Goal: Task Accomplishment & Management: Use online tool/utility

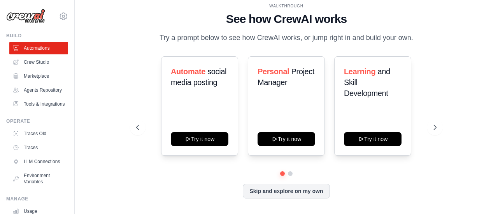
click at [281, 137] on button "Try it now" at bounding box center [286, 139] width 58 height 14
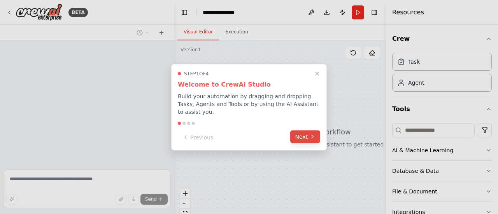
click at [294, 130] on button "Next" at bounding box center [305, 136] width 30 height 13
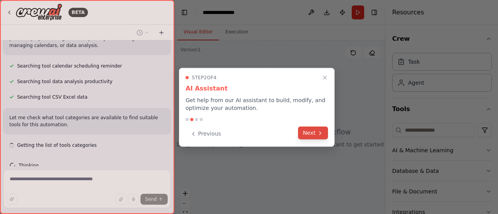
scroll to position [167, 0]
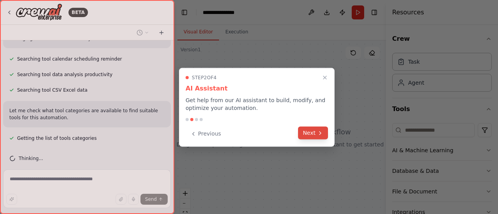
click at [301, 130] on button "Next" at bounding box center [313, 133] width 30 height 13
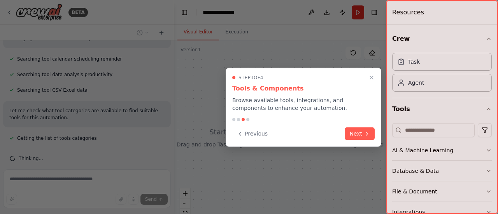
scroll to position [183, 0]
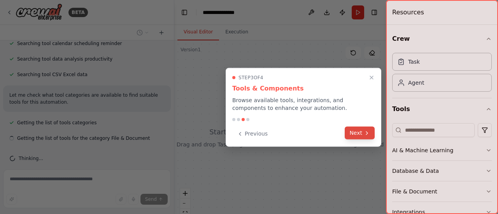
click at [353, 133] on button "Next" at bounding box center [359, 133] width 30 height 13
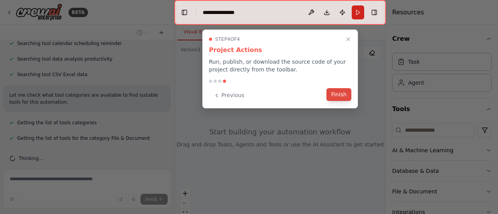
click at [342, 97] on button "Finish" at bounding box center [338, 94] width 25 height 13
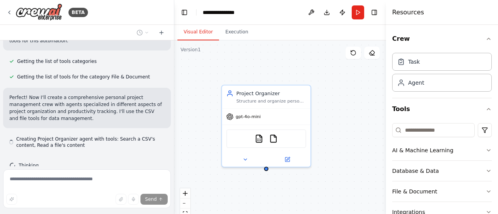
scroll to position [251, 0]
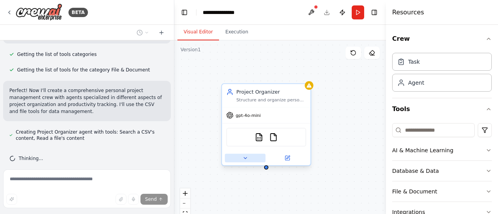
click at [246, 159] on icon at bounding box center [245, 159] width 6 height 6
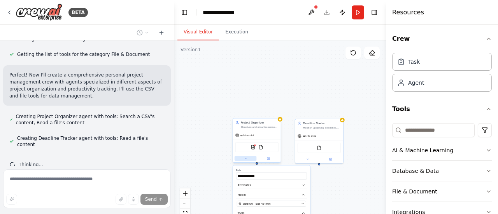
scroll to position [282, 0]
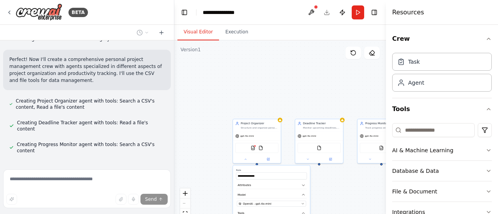
click at [328, 99] on div "**********" at bounding box center [279, 137] width 211 height 194
click at [266, 129] on div "Project Organizer Structure and organize personal projects by categorizing task…" at bounding box center [257, 125] width 48 height 12
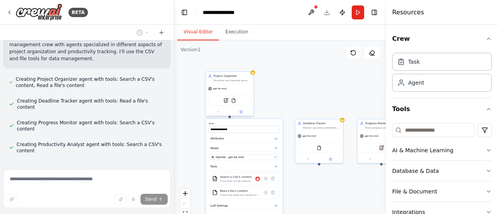
drag, startPoint x: 266, startPoint y: 129, endPoint x: 235, endPoint y: 79, distance: 58.5
click at [235, 79] on div "Project Organizer Structure and organize personal projects by categorizing task…" at bounding box center [230, 78] width 48 height 12
click at [301, 196] on div "**********" at bounding box center [279, 137] width 211 height 194
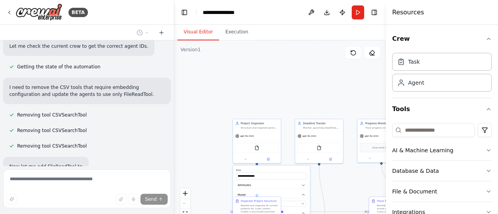
scroll to position [634, 0]
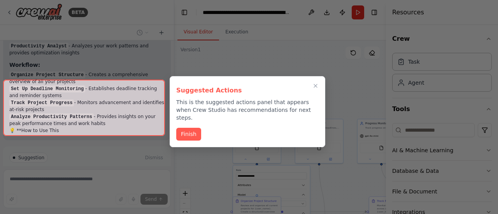
click at [126, 123] on div at bounding box center [84, 108] width 162 height 56
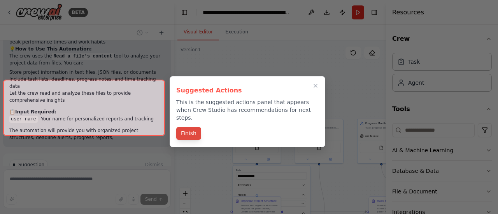
click at [183, 127] on button "Finish" at bounding box center [188, 133] width 25 height 13
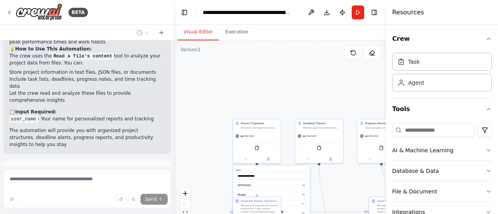
scroll to position [1062, 0]
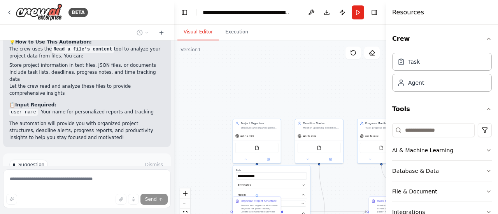
click at [110, 192] on button "Run Automation" at bounding box center [86, 198] width 155 height 12
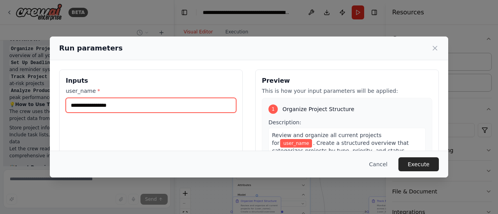
click at [203, 107] on input "user_name *" at bounding box center [151, 105] width 170 height 15
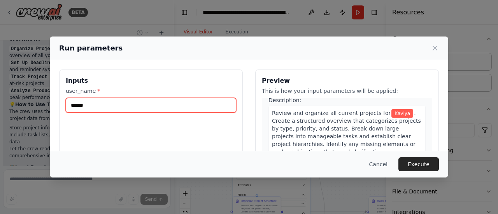
scroll to position [27, 0]
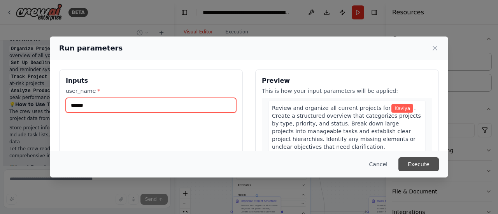
type input "******"
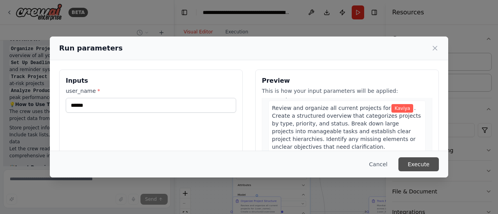
click at [412, 166] on button "Execute" at bounding box center [418, 164] width 40 height 14
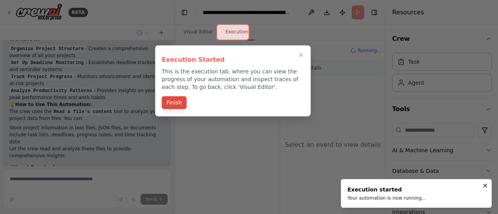
click at [176, 100] on button "Finish" at bounding box center [174, 102] width 25 height 13
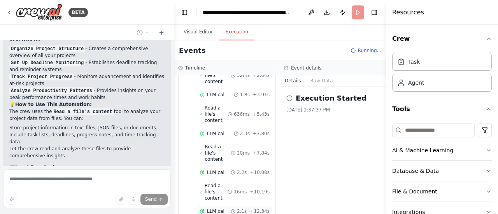
scroll to position [641, 0]
click at [410, 169] on div "Database & Data" at bounding box center [415, 171] width 47 height 8
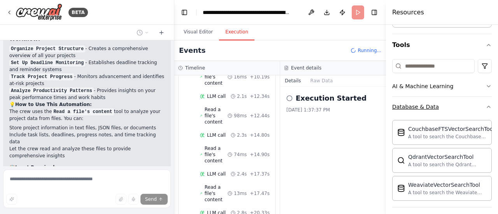
scroll to position [37, 0]
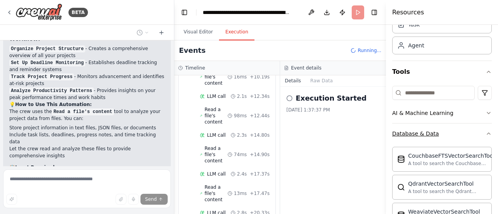
click at [417, 137] on button "Database & Data" at bounding box center [442, 134] width 100 height 20
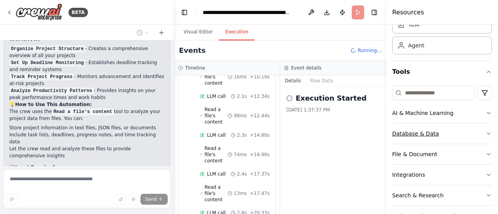
click at [417, 137] on button "Database & Data" at bounding box center [442, 134] width 100 height 20
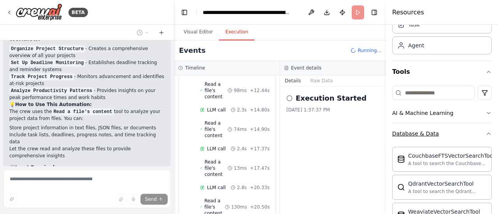
scroll to position [756, 0]
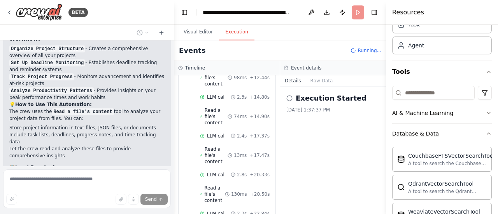
click at [417, 137] on button "Database & Data" at bounding box center [442, 134] width 100 height 20
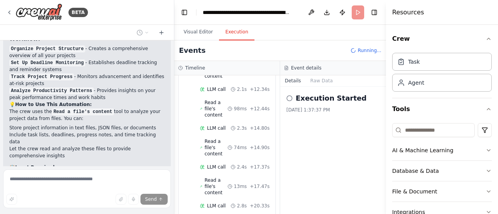
scroll to position [858, 0]
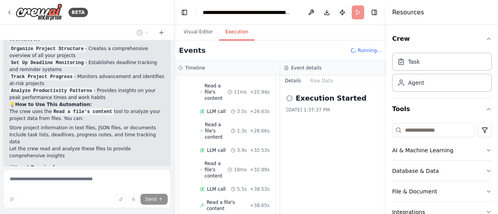
click at [336, 165] on div "Execution Started 9/30/2025, 1:37:37 PM" at bounding box center [333, 151] width 106 height 128
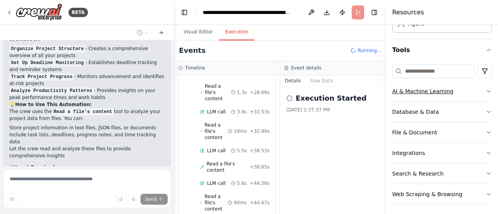
scroll to position [61, 0]
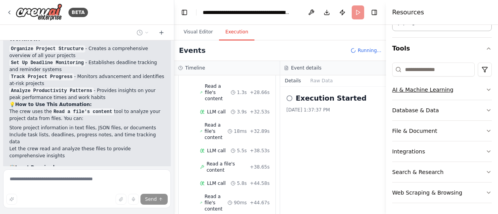
click at [447, 158] on button "Integrations" at bounding box center [442, 152] width 100 height 20
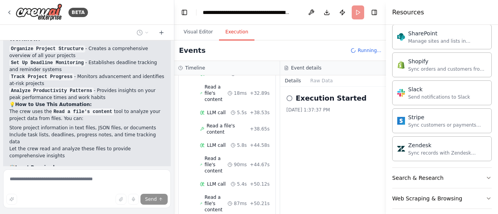
scroll to position [1012, 0]
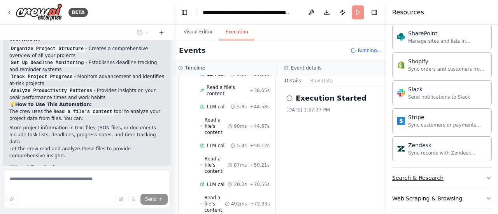
click at [446, 173] on button "Search & Research" at bounding box center [442, 178] width 100 height 20
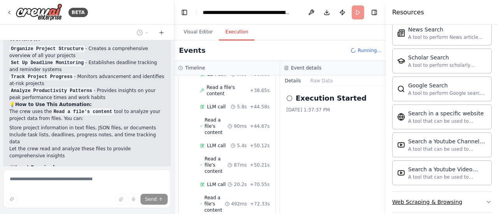
scroll to position [1050, 0]
click at [440, 198] on div "Web Scraping & Browsing" at bounding box center [427, 202] width 70 height 8
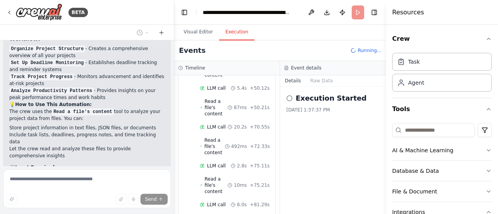
scroll to position [1082, 0]
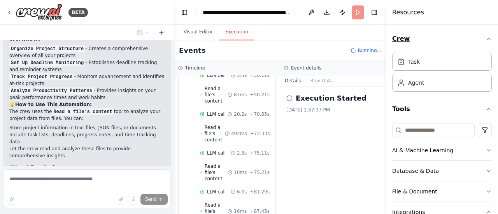
click at [485, 37] on icon "button" at bounding box center [488, 39] width 6 height 6
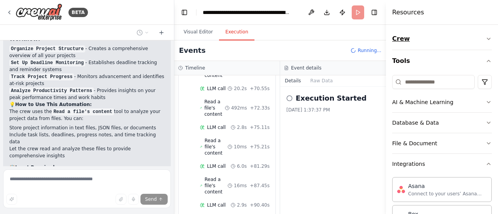
scroll to position [1121, 0]
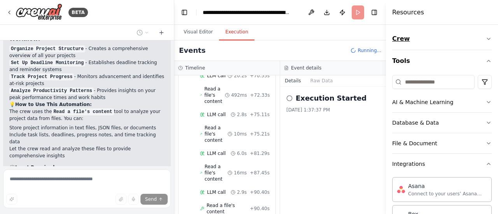
click at [485, 37] on icon "button" at bounding box center [488, 39] width 6 height 6
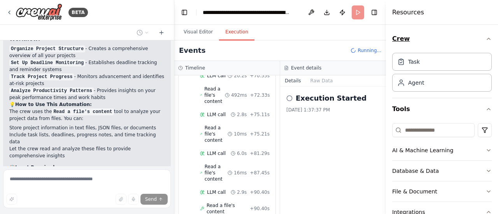
click at [485, 37] on icon "button" at bounding box center [488, 39] width 6 height 6
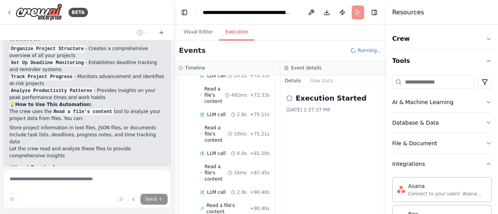
click at [373, 53] on span "Running..." at bounding box center [369, 50] width 24 height 6
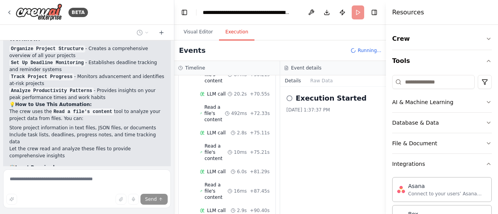
scroll to position [1191, 0]
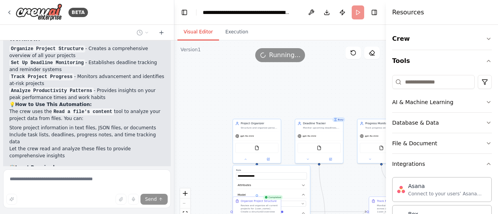
click at [208, 31] on button "Visual Editor" at bounding box center [198, 32] width 42 height 16
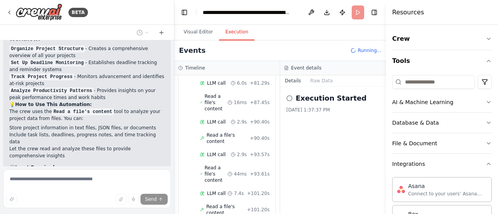
click at [229, 31] on button "Execution" at bounding box center [236, 32] width 35 height 16
click at [366, 49] on span "Running..." at bounding box center [369, 50] width 24 height 6
click at [290, 97] on icon at bounding box center [289, 98] width 6 height 6
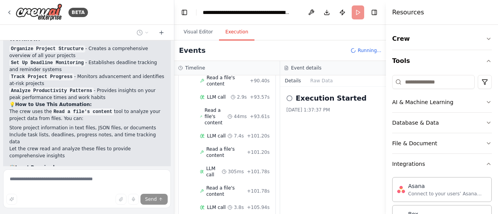
scroll to position [1262, 0]
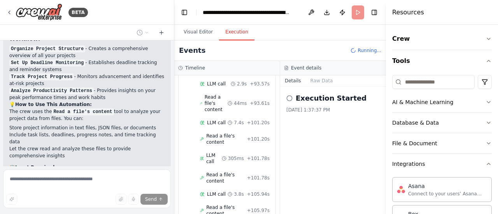
click at [355, 16] on header "**********" at bounding box center [279, 12] width 211 height 25
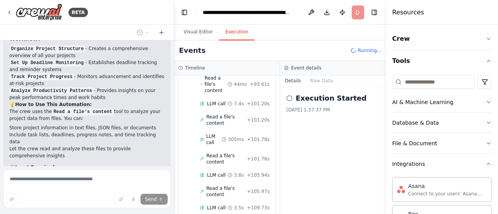
scroll to position [1294, 0]
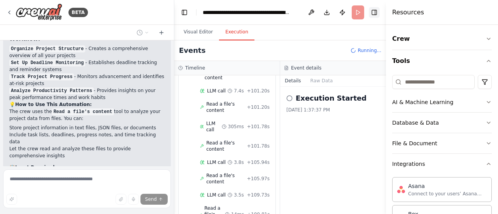
click at [373, 12] on button "Toggle Right Sidebar" at bounding box center [374, 12] width 11 height 11
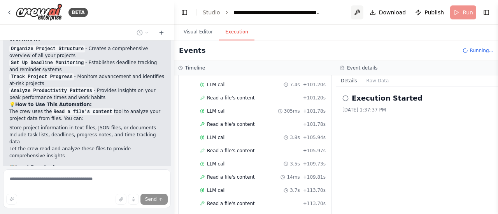
click at [360, 15] on button at bounding box center [357, 12] width 12 height 14
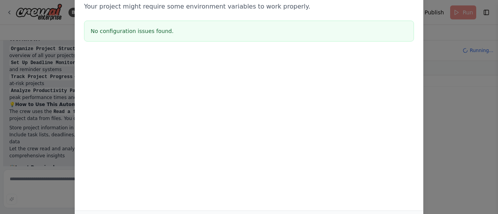
click at [371, 42] on div "Environment configuration Your project might require some environment variables…" at bounding box center [249, 15] width 348 height 77
click at [309, 107] on div at bounding box center [249, 93] width 348 height 78
click at [432, 98] on div "Environment configuration Your project might require some environment variables…" at bounding box center [249, 107] width 498 height 214
click at [341, 54] on div at bounding box center [249, 58] width 348 height 9
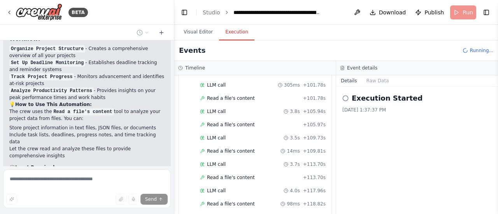
scroll to position [1037, 0]
